Goal: Task Accomplishment & Management: Complete application form

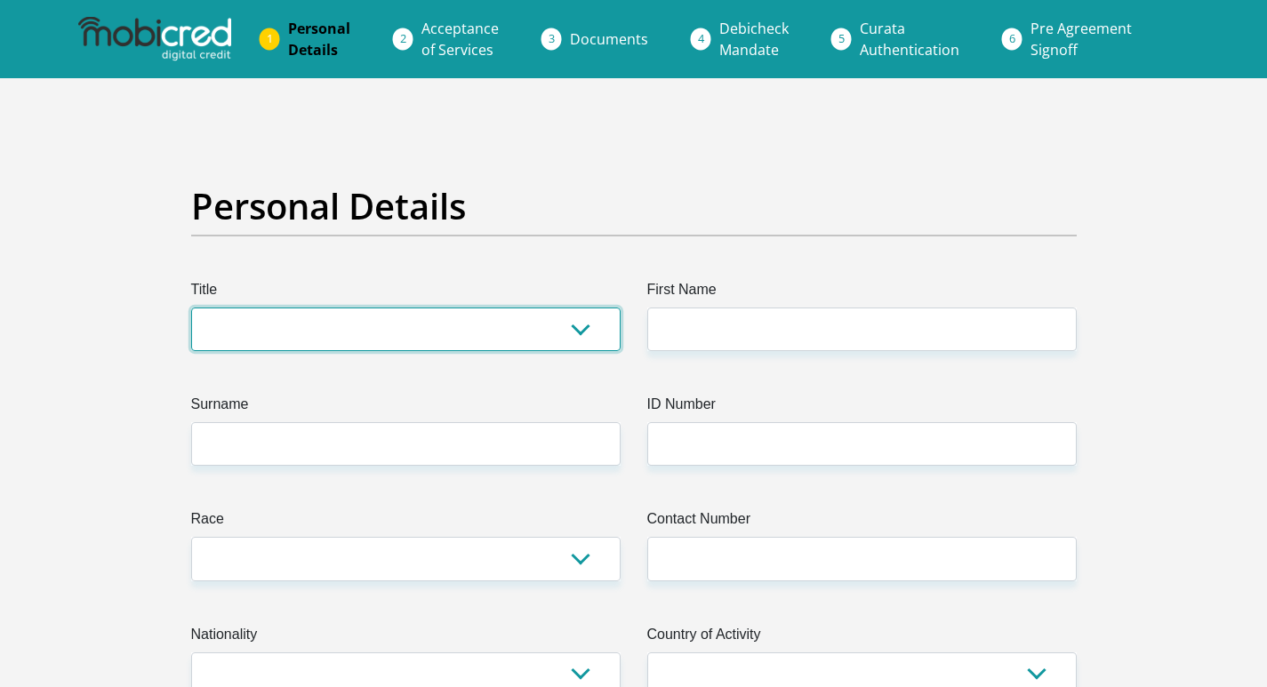
click at [576, 337] on select "Mr Ms Mrs Dr [PERSON_NAME]" at bounding box center [405, 330] width 429 height 44
click at [582, 325] on select "Mr Ms Mrs Dr [PERSON_NAME]" at bounding box center [405, 330] width 429 height 44
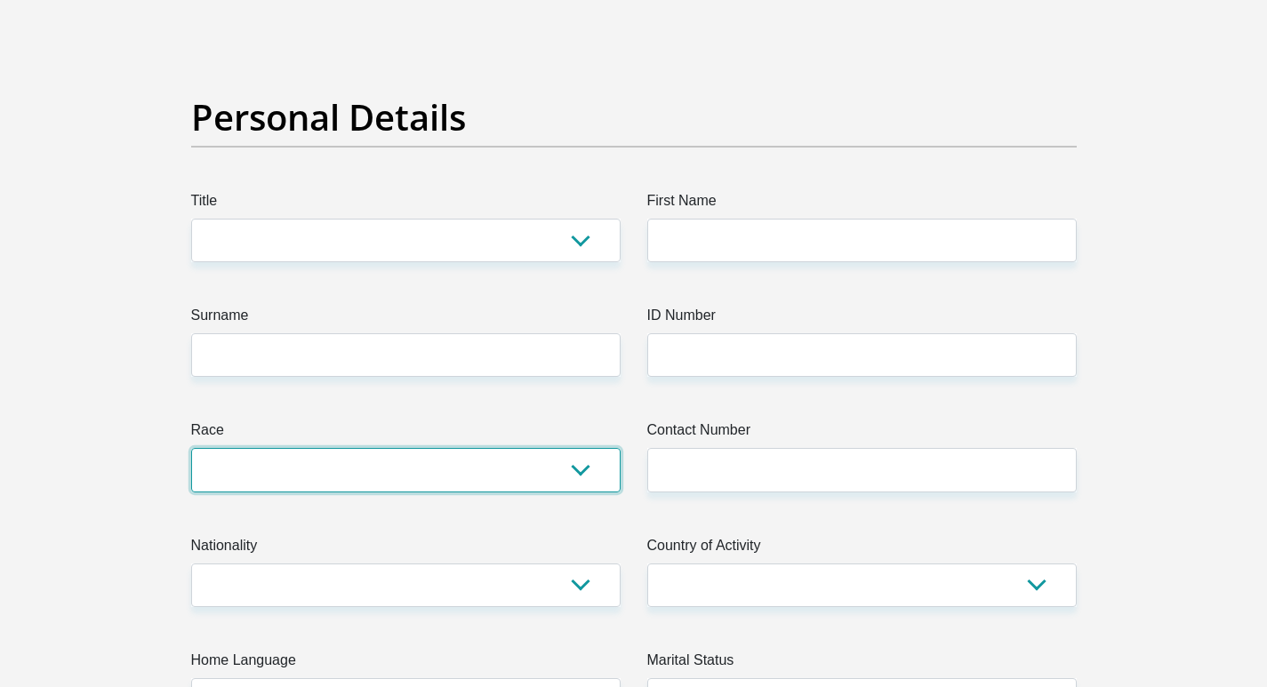
click at [576, 463] on select "Black Coloured Indian White Other" at bounding box center [405, 470] width 429 height 44
drag, startPoint x: 588, startPoint y: 465, endPoint x: 682, endPoint y: 461, distance: 94.3
click at [588, 465] on select "Black Coloured Indian White Other" at bounding box center [405, 470] width 429 height 44
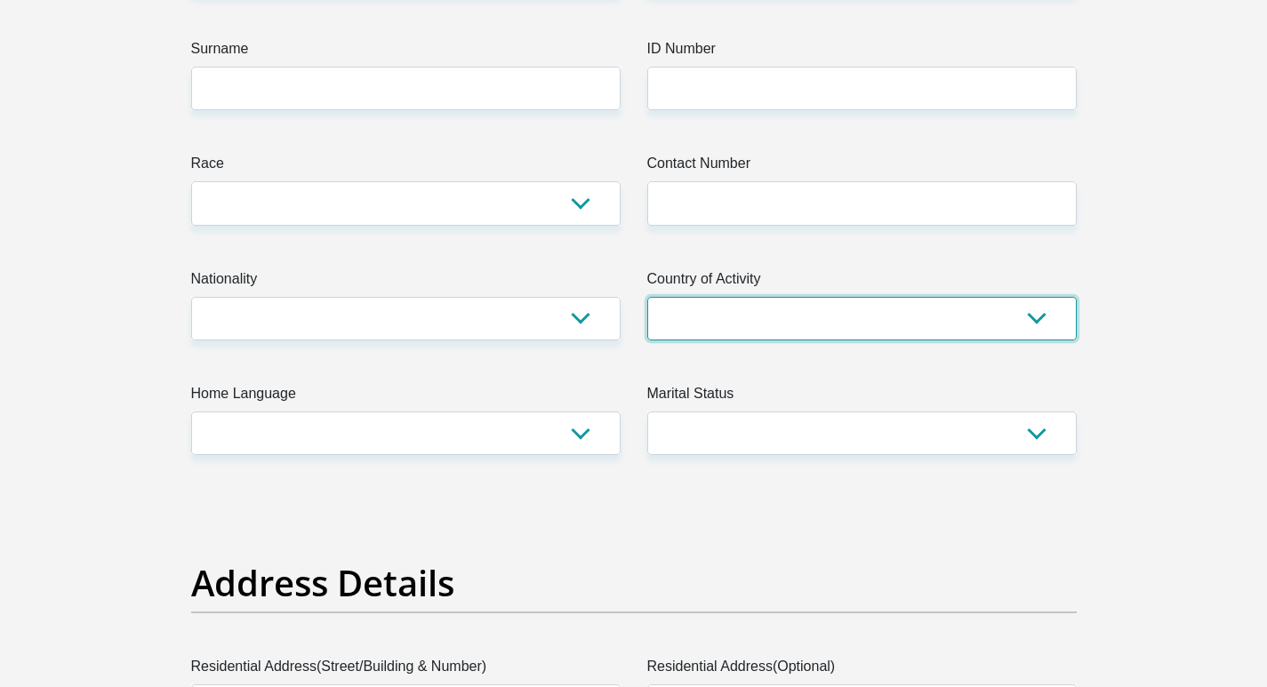
click at [856, 333] on select "[GEOGRAPHIC_DATA] [GEOGRAPHIC_DATA] [GEOGRAPHIC_DATA] [GEOGRAPHIC_DATA] [GEOGRA…" at bounding box center [861, 319] width 429 height 44
click at [824, 327] on select "[GEOGRAPHIC_DATA] [GEOGRAPHIC_DATA] [GEOGRAPHIC_DATA] [GEOGRAPHIC_DATA] [GEOGRA…" at bounding box center [861, 319] width 429 height 44
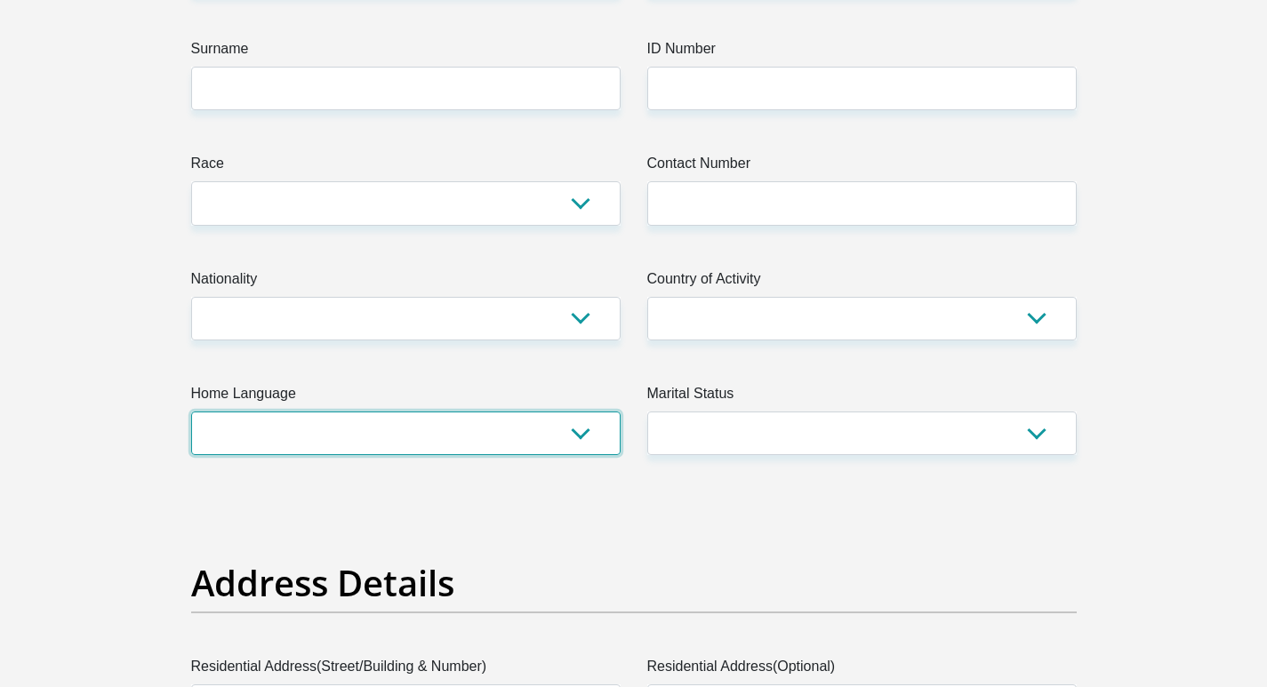
click at [387, 434] on select "Afrikaans English Sepedi South Ndebele Southern Sotho Swati Tsonga Tswana Venda…" at bounding box center [405, 434] width 429 height 44
click at [402, 434] on select "Afrikaans English Sepedi South Ndebele Southern Sotho Swati Tsonga Tswana Venda…" at bounding box center [405, 434] width 429 height 44
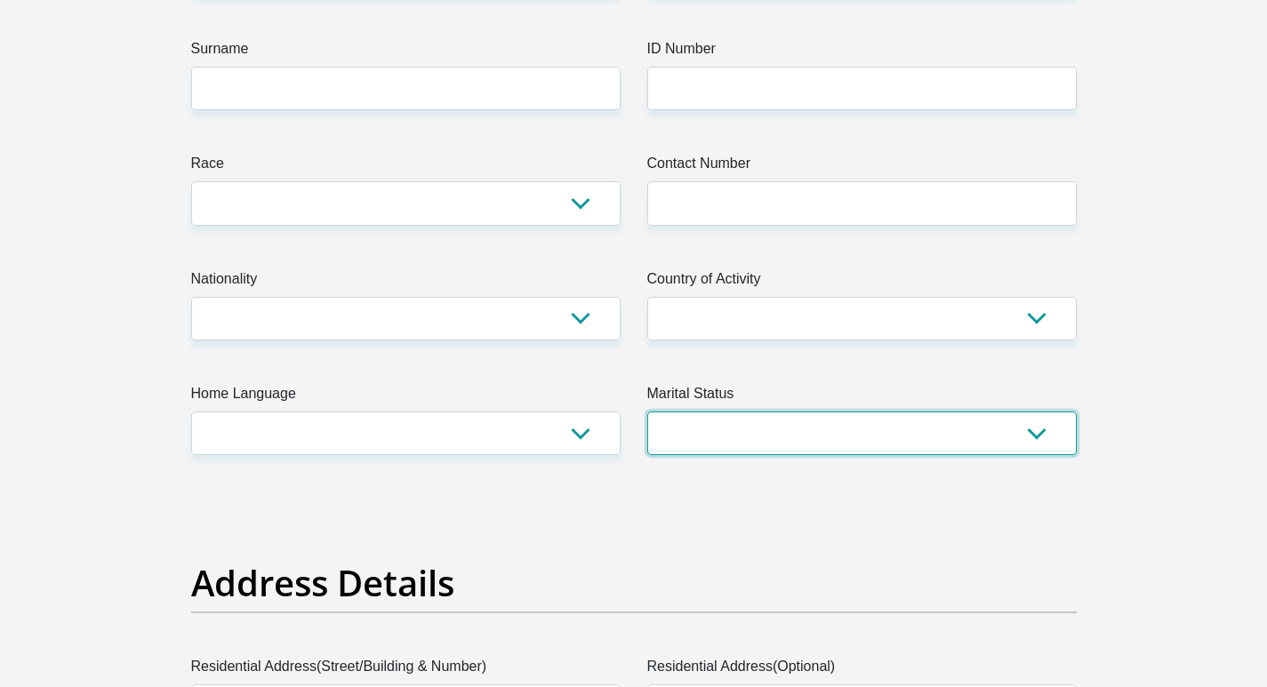
drag, startPoint x: 896, startPoint y: 438, endPoint x: 914, endPoint y: 436, distance: 18.0
click at [896, 438] on select "Married ANC Single Divorced Widowed Married COP or Customary Law" at bounding box center [861, 434] width 429 height 44
drag, startPoint x: 817, startPoint y: 432, endPoint x: 750, endPoint y: 444, distance: 68.6
click at [817, 432] on select "Married ANC Single Divorced Widowed Married COP or Customary Law" at bounding box center [861, 434] width 429 height 44
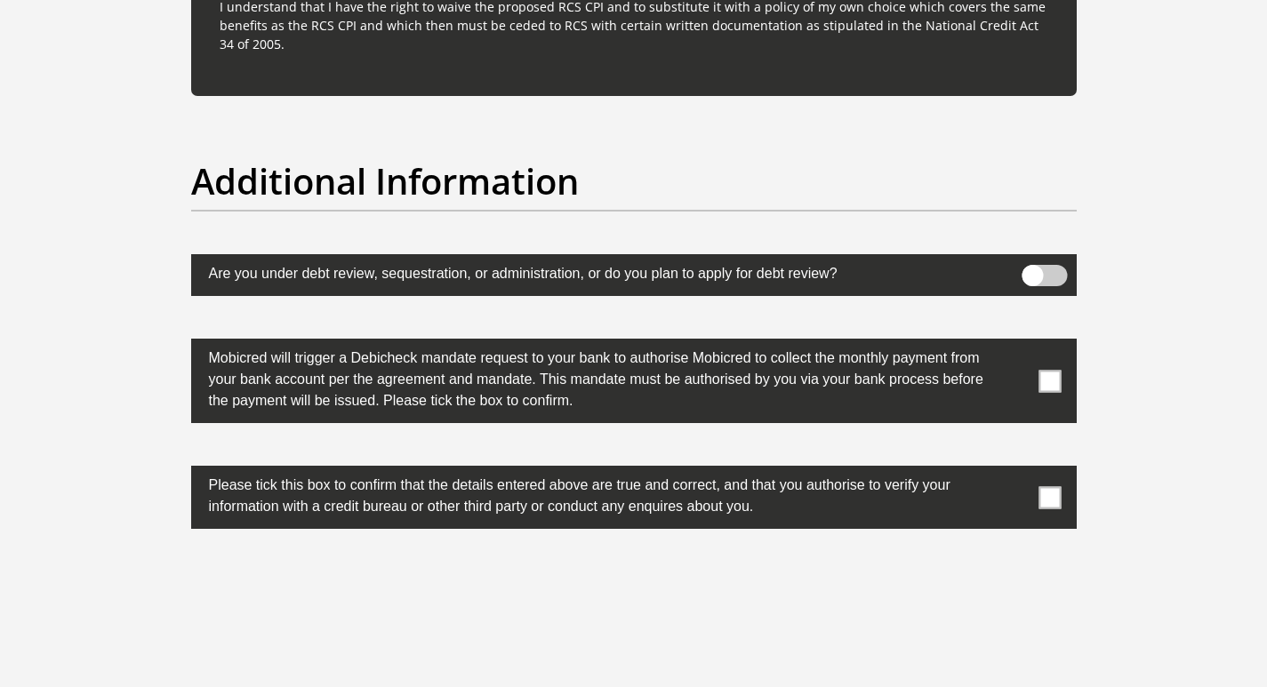
scroll to position [5691, 0]
